Goal: Task Accomplishment & Management: Use online tool/utility

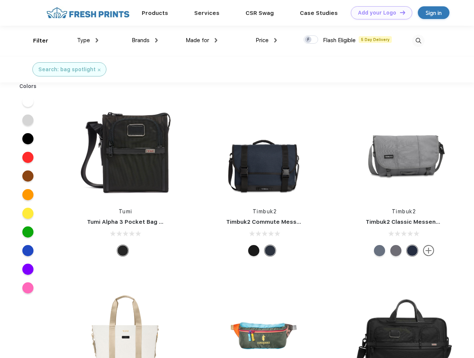
click at [379, 13] on link "Add your Logo Design Tool" at bounding box center [381, 12] width 61 height 13
click at [0, 0] on div "Design Tool" at bounding box center [0, 0] width 0 height 0
click at [400, 12] on link "Add your Logo Design Tool" at bounding box center [381, 12] width 61 height 13
click at [36, 41] on div "Filter" at bounding box center [40, 40] width 15 height 9
click at [88, 40] on span "Type" at bounding box center [83, 40] width 13 height 7
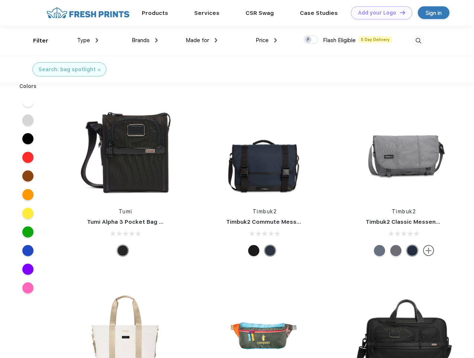
click at [145, 40] on span "Brands" at bounding box center [141, 40] width 18 height 7
click at [202, 40] on span "Made for" at bounding box center [197, 40] width 23 height 7
click at [267, 40] on span "Price" at bounding box center [262, 40] width 13 height 7
click at [311, 40] on div at bounding box center [311, 39] width 15 height 8
click at [309, 40] on input "checkbox" at bounding box center [306, 37] width 5 height 5
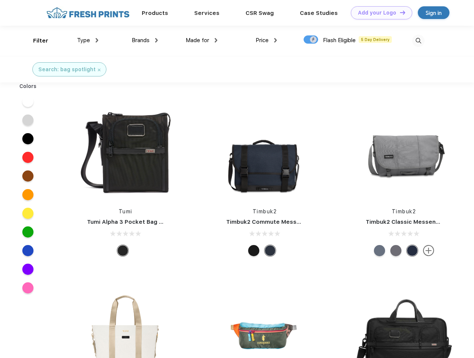
click at [419, 41] on img at bounding box center [419, 41] width 12 height 12
